Goal: Check status: Check status

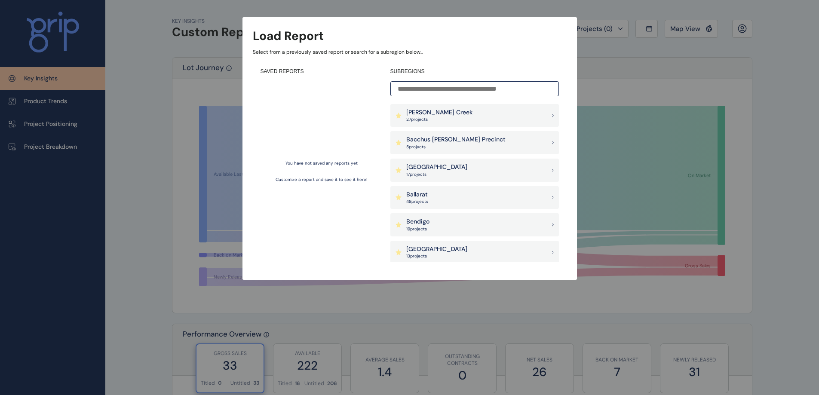
click at [409, 87] on input at bounding box center [475, 88] width 169 height 15
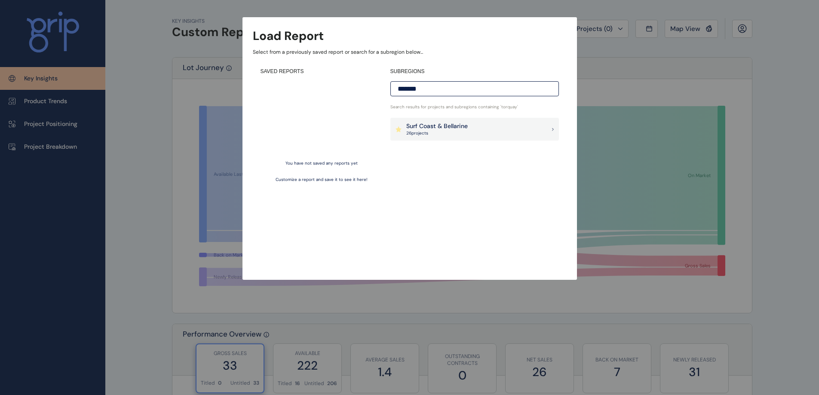
type input "*******"
click at [437, 129] on p "Surf Coast & Bellarine" at bounding box center [437, 126] width 62 height 9
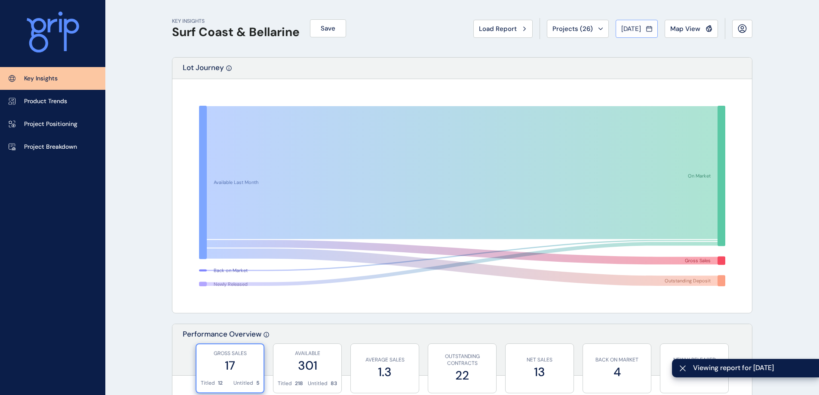
click at [637, 31] on span "Jul 2025" at bounding box center [631, 29] width 20 height 9
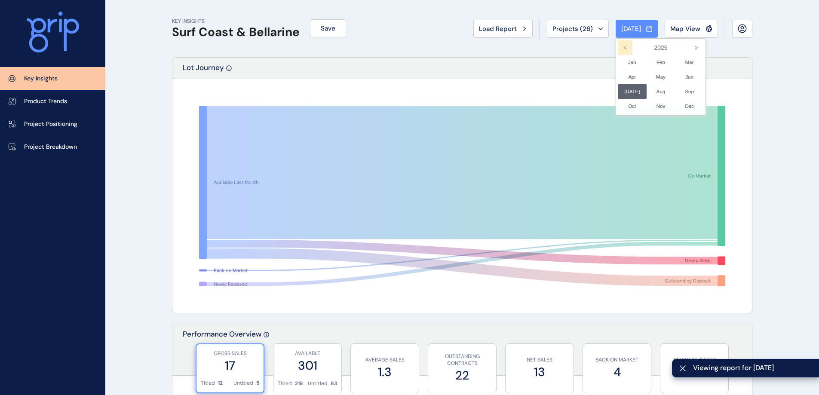
click at [621, 47] on icon "<" at bounding box center [625, 47] width 15 height 15
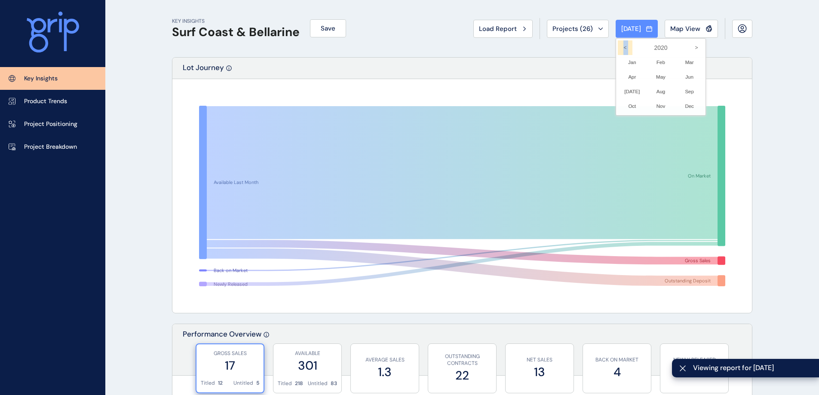
click at [621, 47] on icon "<" at bounding box center [625, 47] width 15 height 15
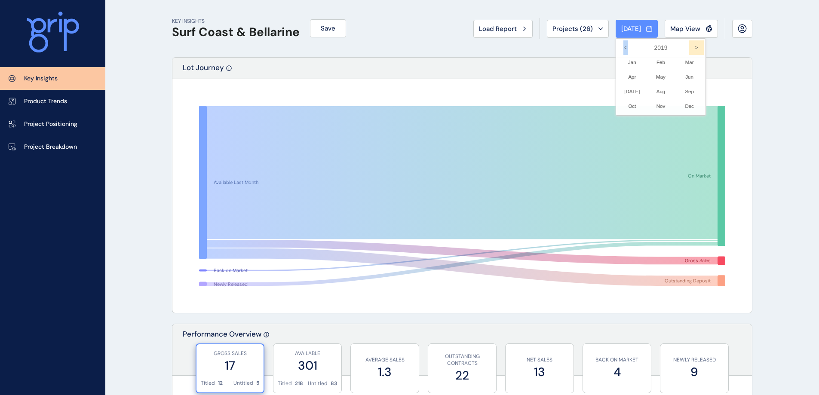
click at [689, 48] on icon ">" at bounding box center [696, 47] width 15 height 15
click at [691, 48] on icon ">" at bounding box center [696, 47] width 15 height 15
click at [624, 64] on div at bounding box center [632, 62] width 29 height 15
click at [0, 0] on div at bounding box center [0, 0] width 0 height 0
click at [747, 101] on div at bounding box center [409, 197] width 819 height 395
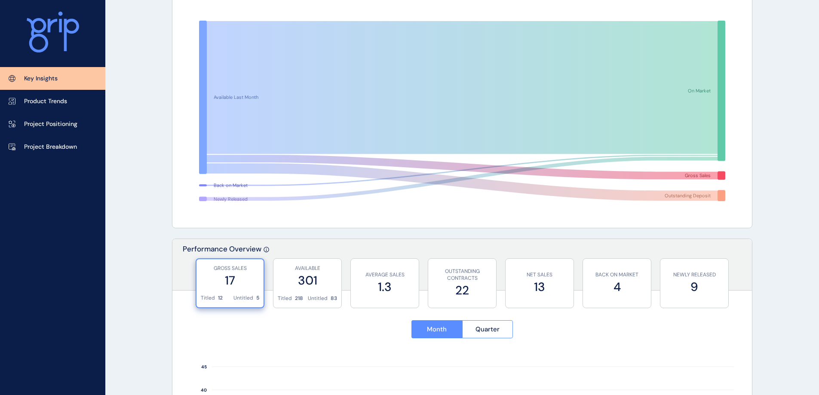
scroll to position [86, 0]
